Goal: Task Accomplishment & Management: Manage account settings

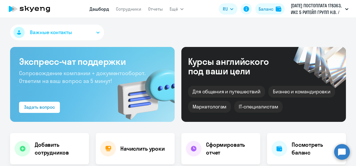
select select "30"
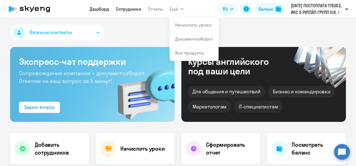
click at [124, 11] on link "Сотрудники" at bounding box center [128, 9] width 25 height 6
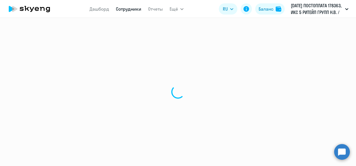
select select "30"
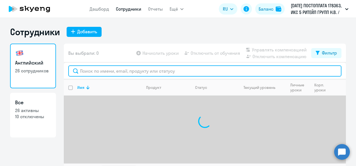
click at [103, 69] on input "text" at bounding box center [204, 70] width 273 height 11
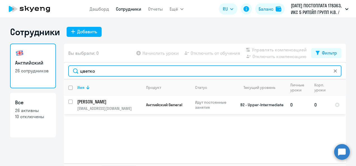
type input "цветко"
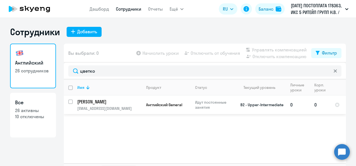
click at [103, 113] on td "[PERSON_NAME] [PERSON_NAME][EMAIL_ADDRESS][DOMAIN_NAME]" at bounding box center [107, 105] width 69 height 18
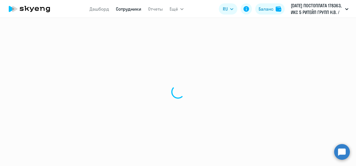
select select "english"
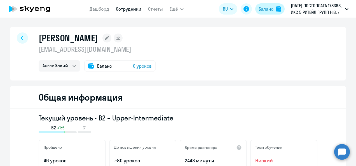
click at [271, 10] on div "Баланс" at bounding box center [265, 9] width 15 height 7
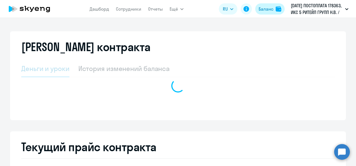
select select "english_adult_not_native_speaker"
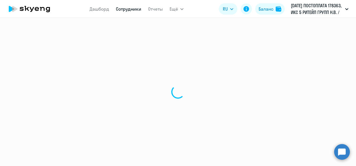
select select "english"
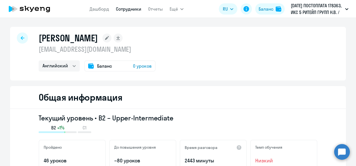
click at [17, 39] on div at bounding box center [22, 37] width 11 height 11
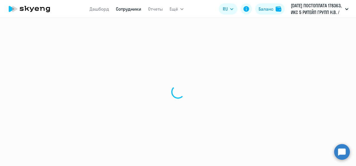
select select "30"
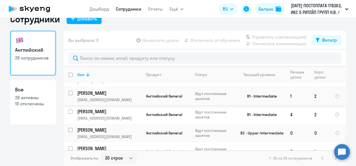
scroll to position [28, 0]
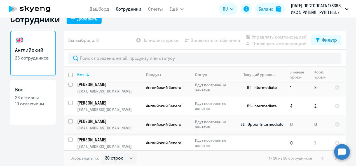
click at [195, 119] on p "Идут постоянные занятия" at bounding box center [214, 124] width 38 height 10
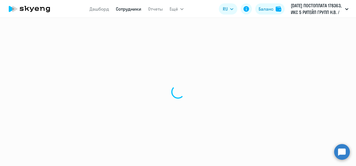
select select "english"
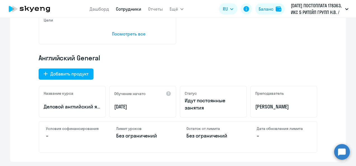
scroll to position [168, 0]
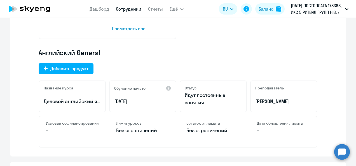
click at [186, 96] on p "Идут постоянные занятия" at bounding box center [213, 99] width 57 height 15
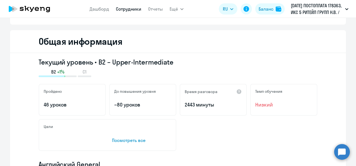
scroll to position [0, 0]
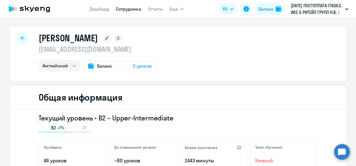
select select "30"
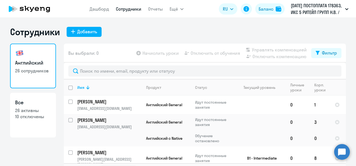
scroll to position [418, 0]
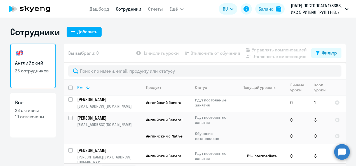
click at [140, 54] on app-table-action-button "Начислить уроки" at bounding box center [157, 53] width 44 height 7
click at [135, 51] on app-table-action-button "Начислить уроки" at bounding box center [157, 53] width 44 height 7
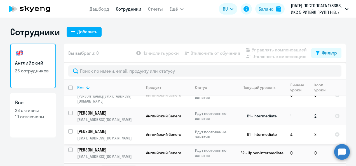
scroll to position [0, 0]
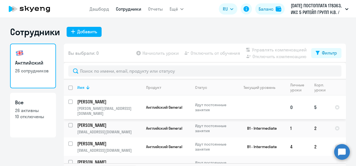
click at [68, 103] on input "select row 24285769" at bounding box center [73, 105] width 11 height 11
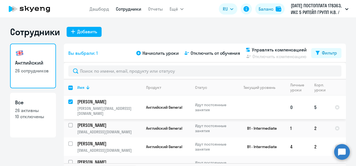
click at [69, 100] on input "deselect row 24285769" at bounding box center [73, 105] width 11 height 11
checkbox input "false"
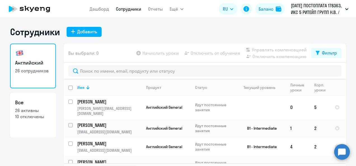
click at [112, 45] on div "Вы выбрали: 0 Начислить уроки Отключить от обучения Управлять компенсацией Откл…" at bounding box center [205, 53] width 282 height 19
